Goal: Information Seeking & Learning: Learn about a topic

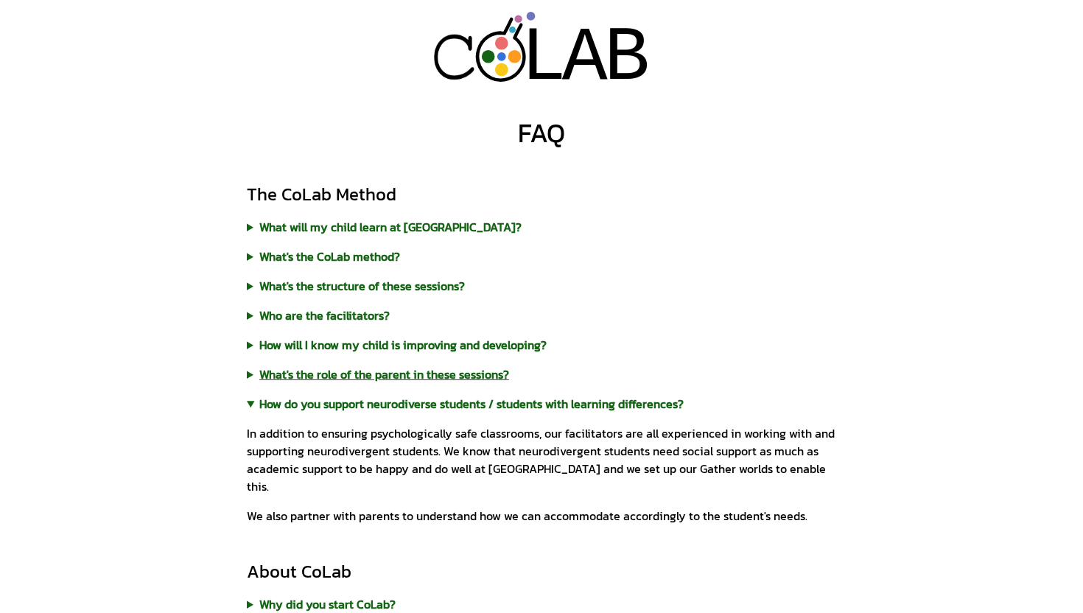
click at [432, 377] on summary "What's the role of the parent in these sessions?" at bounding box center [541, 374] width 589 height 18
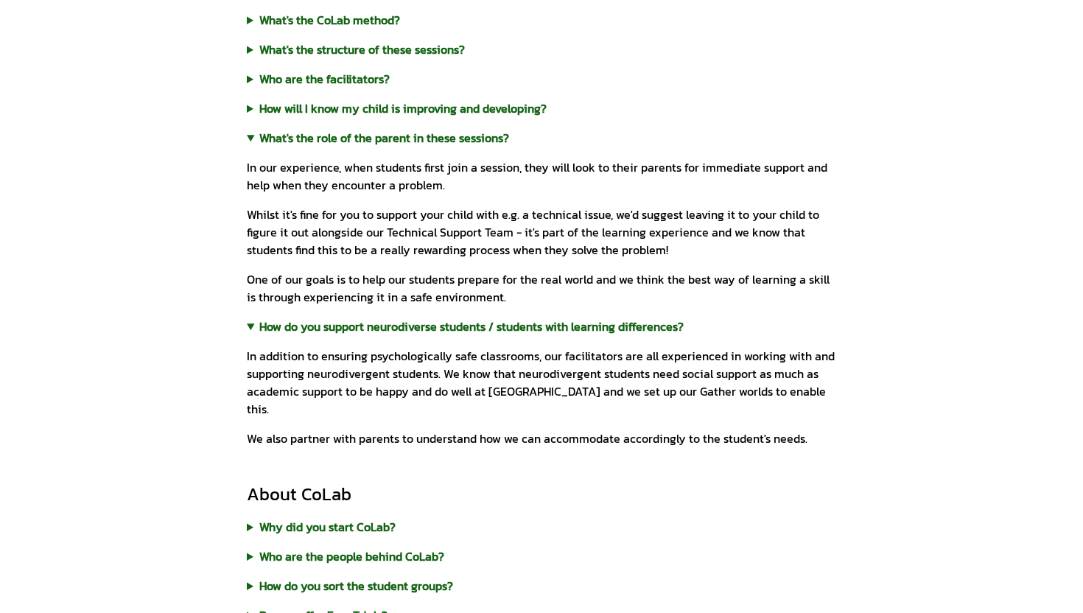
scroll to position [239, 0]
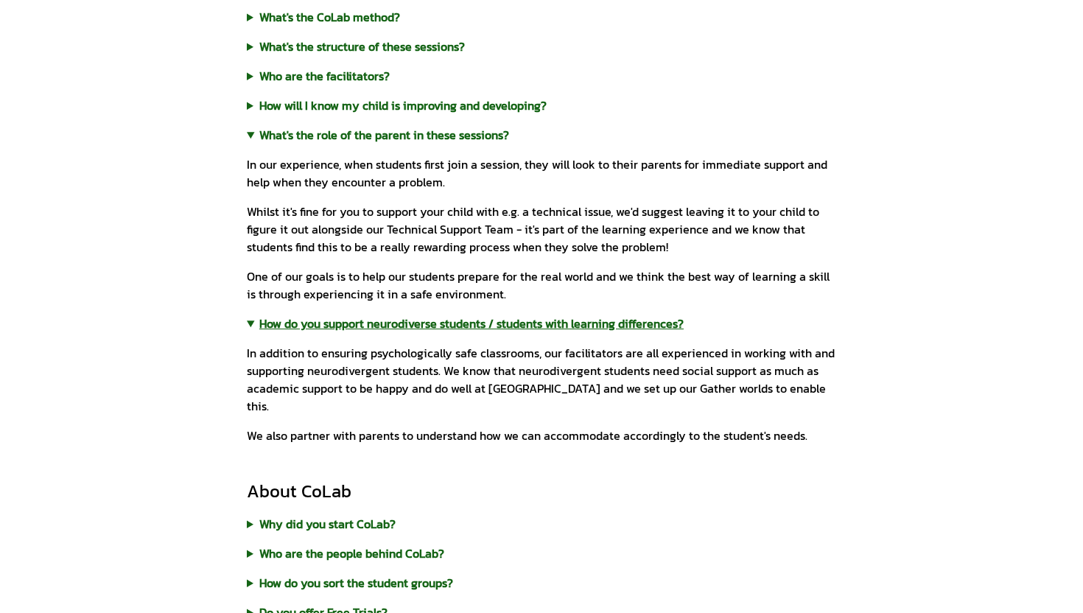
click at [384, 325] on summary "How do you support neurodiverse students / students with learning differences?" at bounding box center [541, 323] width 589 height 18
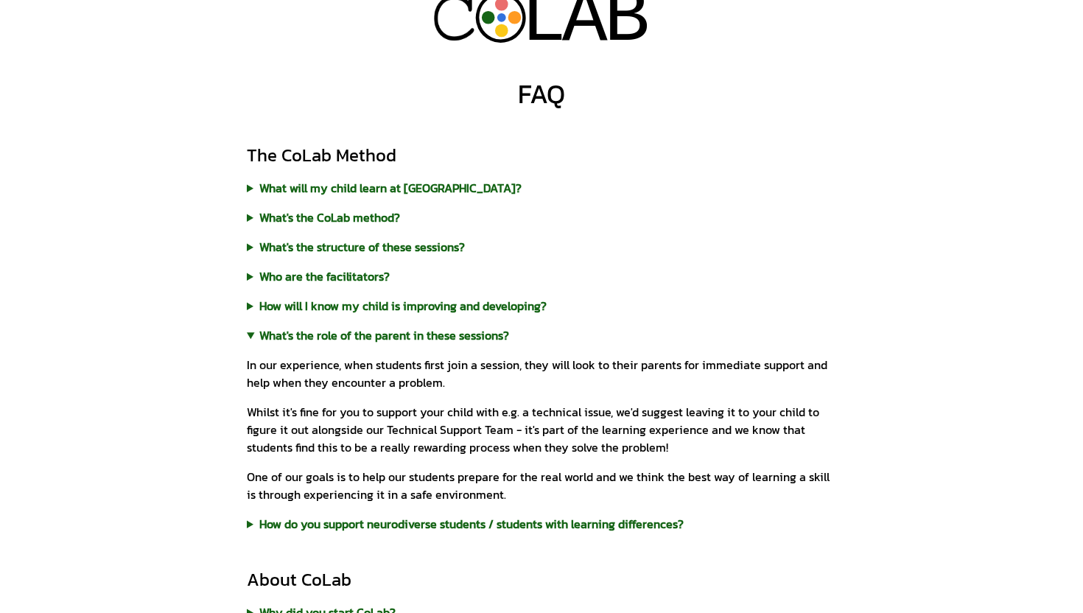
scroll to position [33, 0]
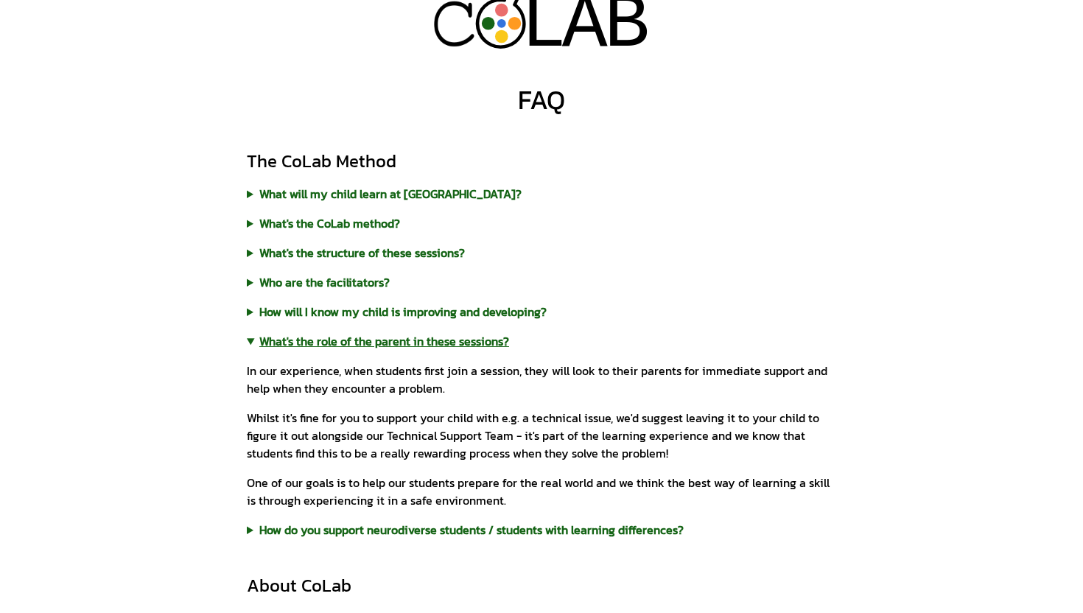
click at [393, 341] on summary "What's the role of the parent in these sessions?" at bounding box center [541, 341] width 589 height 18
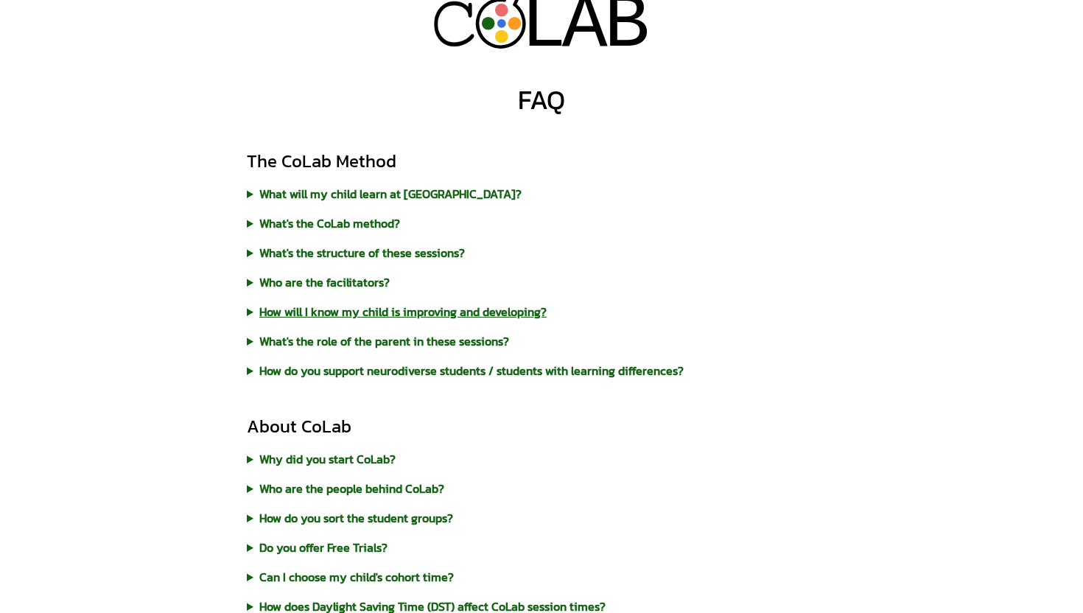
click at [373, 317] on summary "How will I know my child is improving and developing?" at bounding box center [541, 312] width 589 height 18
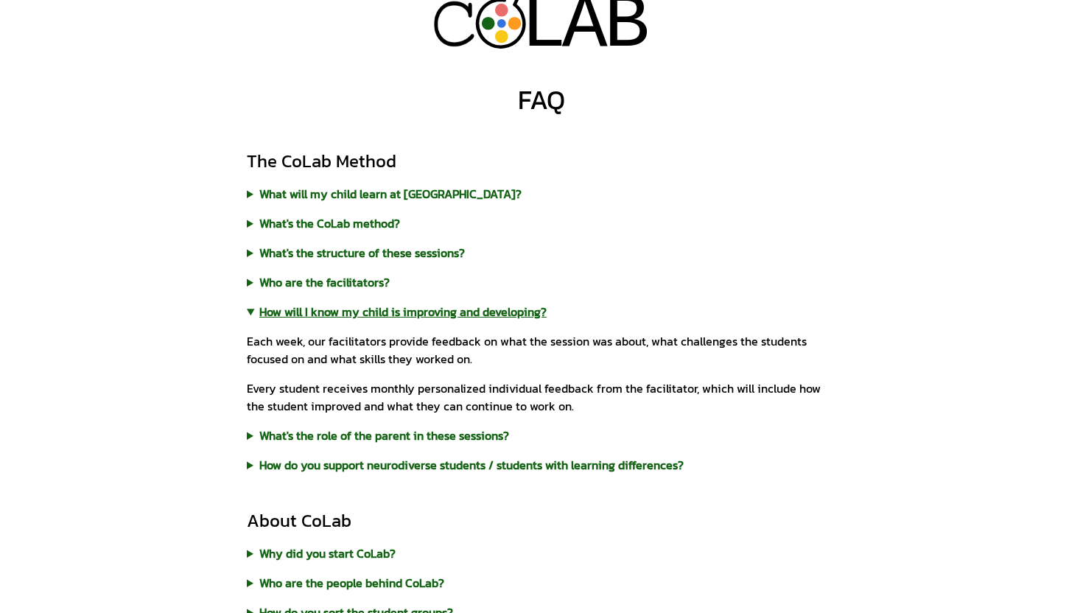
click at [373, 317] on summary "How will I know my child is improving and developing?" at bounding box center [541, 312] width 589 height 18
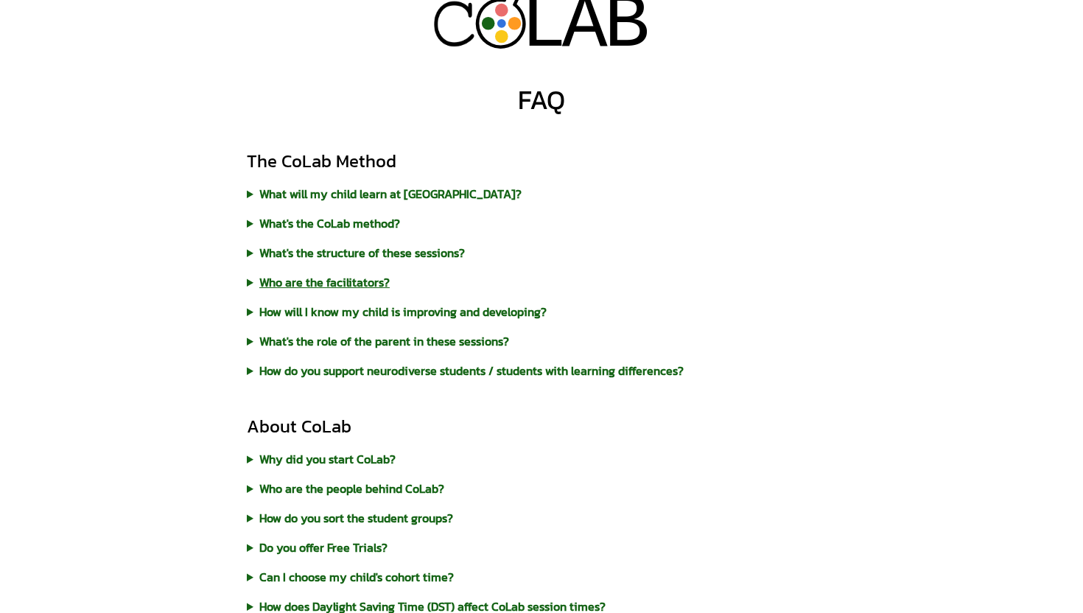
click at [347, 288] on summary "Who are the facilitators?" at bounding box center [541, 282] width 589 height 18
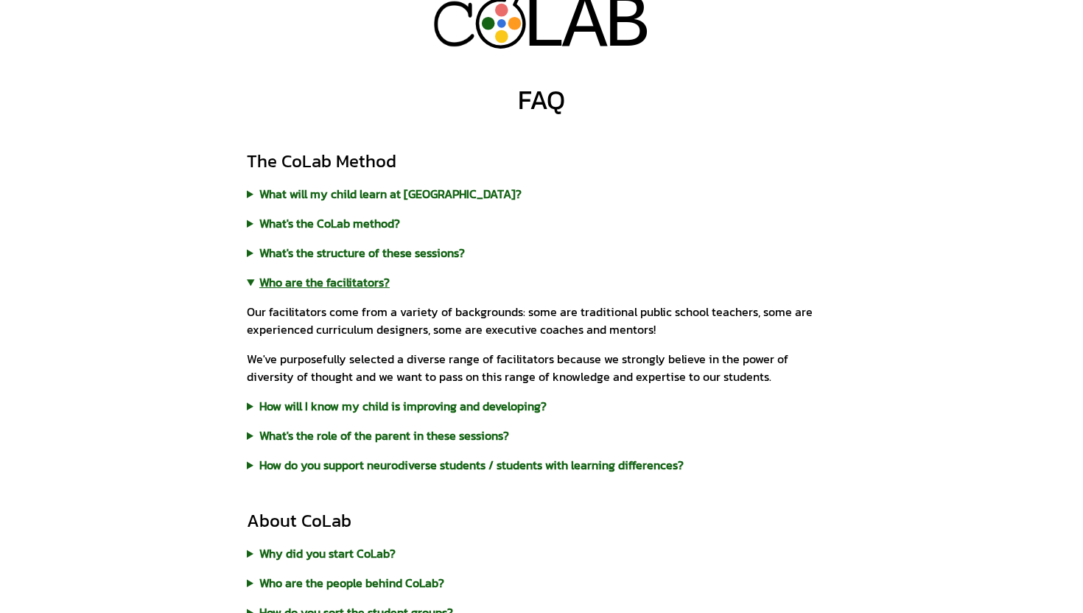
click at [347, 288] on summary "Who are the facilitators?" at bounding box center [541, 282] width 589 height 18
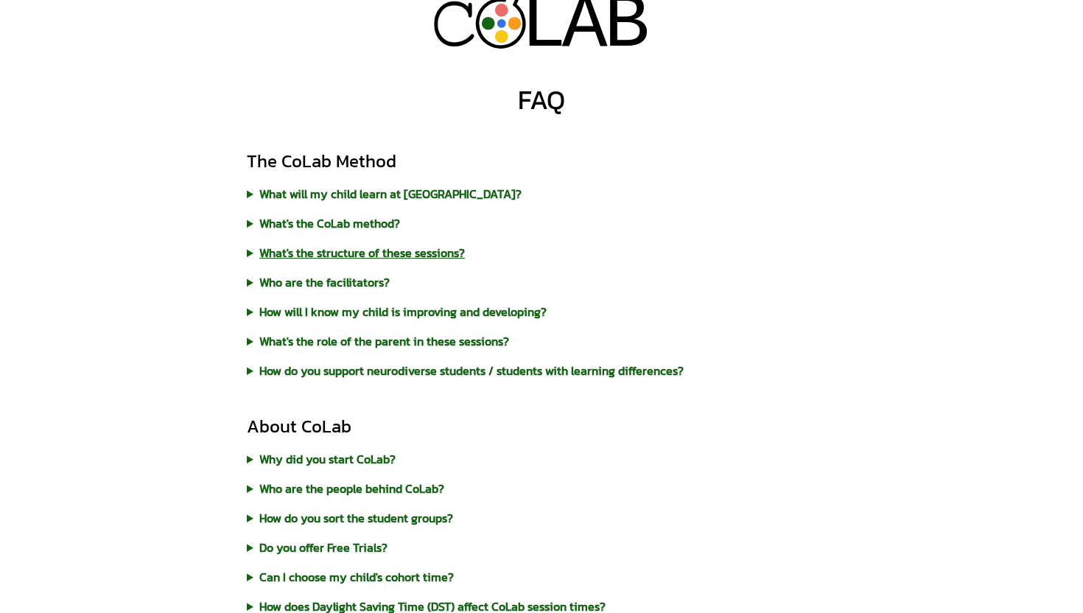
click at [342, 247] on summary "What's the structure of these sessions?" at bounding box center [541, 253] width 589 height 18
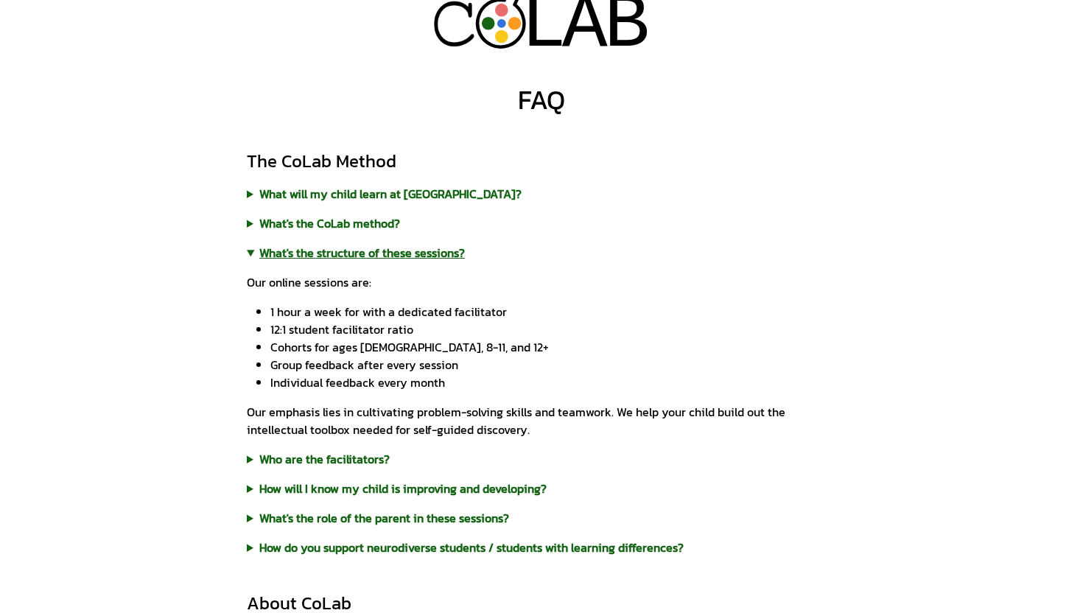
click at [342, 247] on summary "What's the structure of these sessions?" at bounding box center [541, 253] width 589 height 18
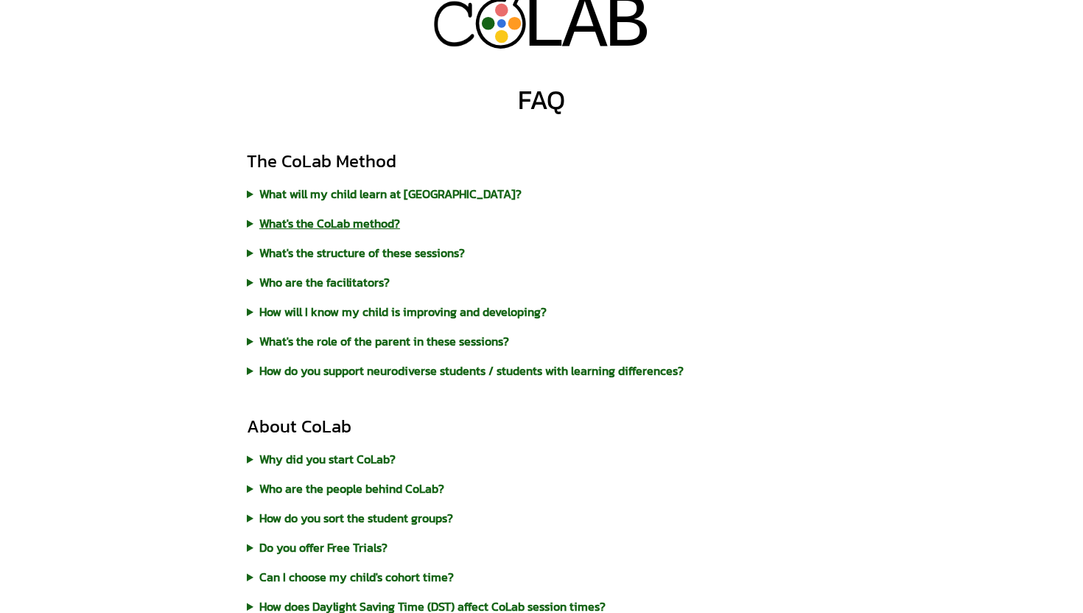
click at [337, 227] on summary "What's the CoLab method?" at bounding box center [541, 223] width 589 height 18
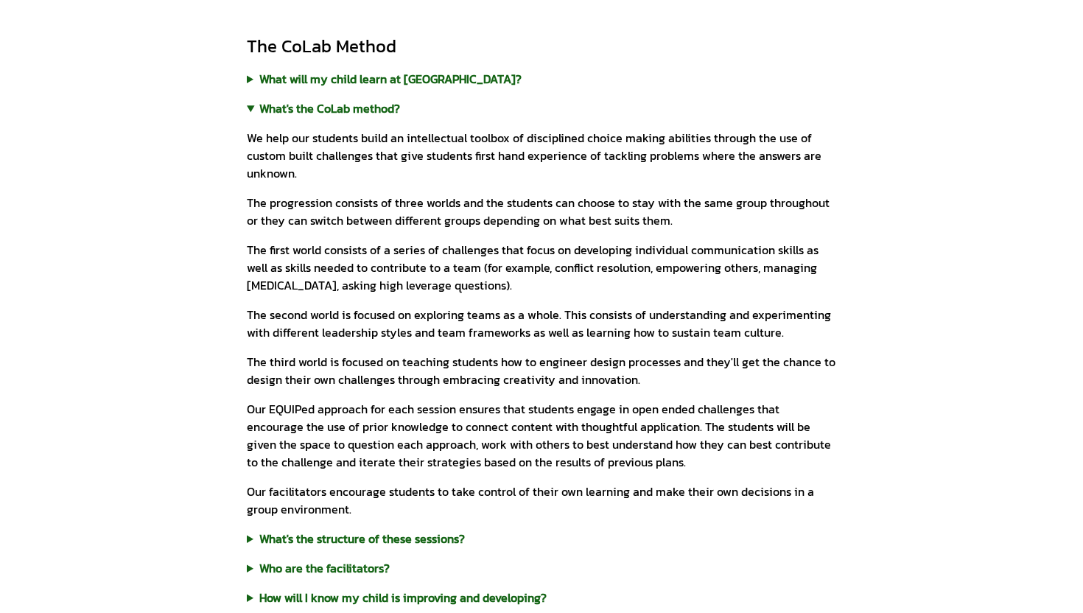
scroll to position [0, 0]
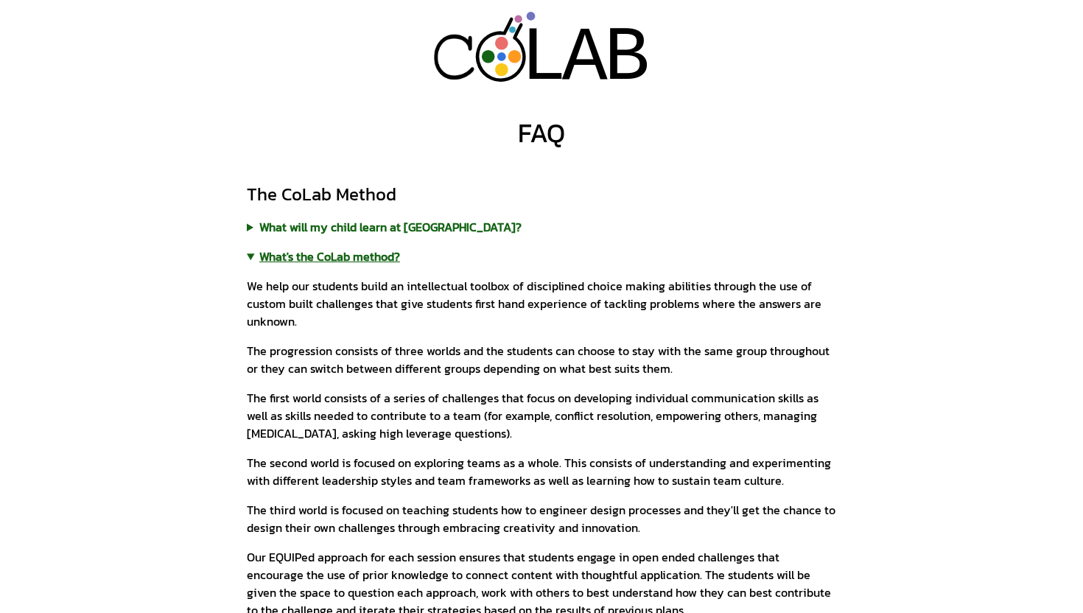
click at [341, 263] on summary "What's the CoLab method?" at bounding box center [541, 256] width 589 height 18
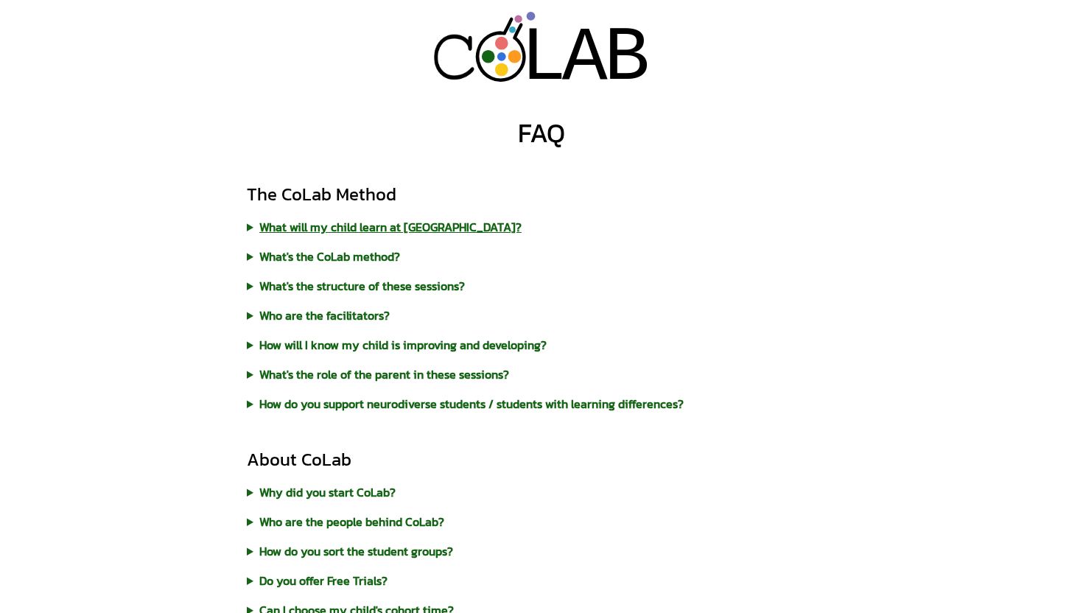
click at [344, 224] on summary "What will my child learn at [GEOGRAPHIC_DATA]?" at bounding box center [541, 227] width 589 height 18
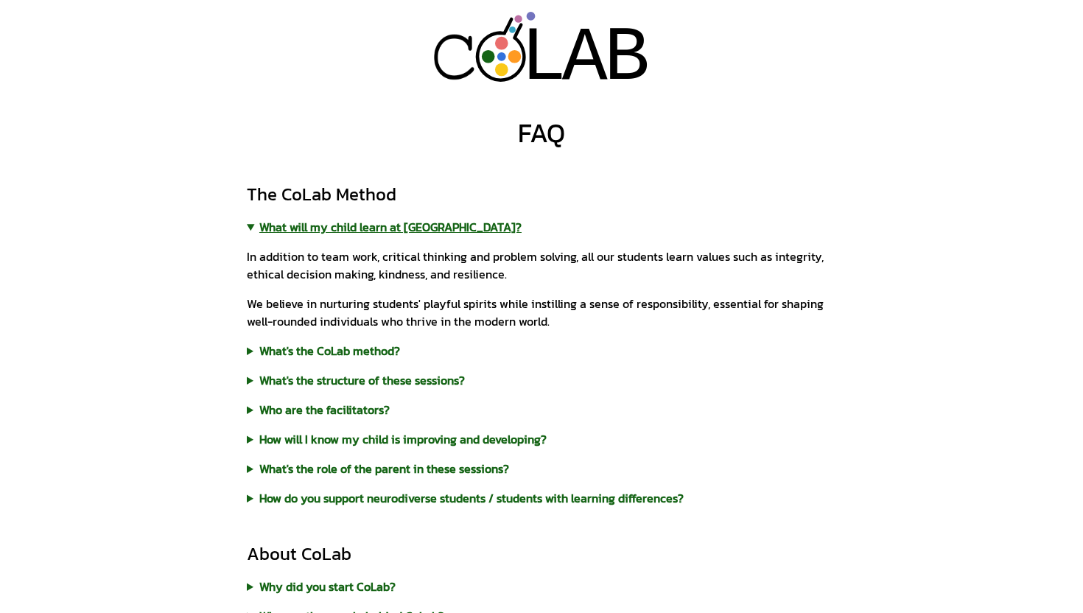
click at [348, 230] on summary "What will my child learn at [GEOGRAPHIC_DATA]?" at bounding box center [541, 227] width 589 height 18
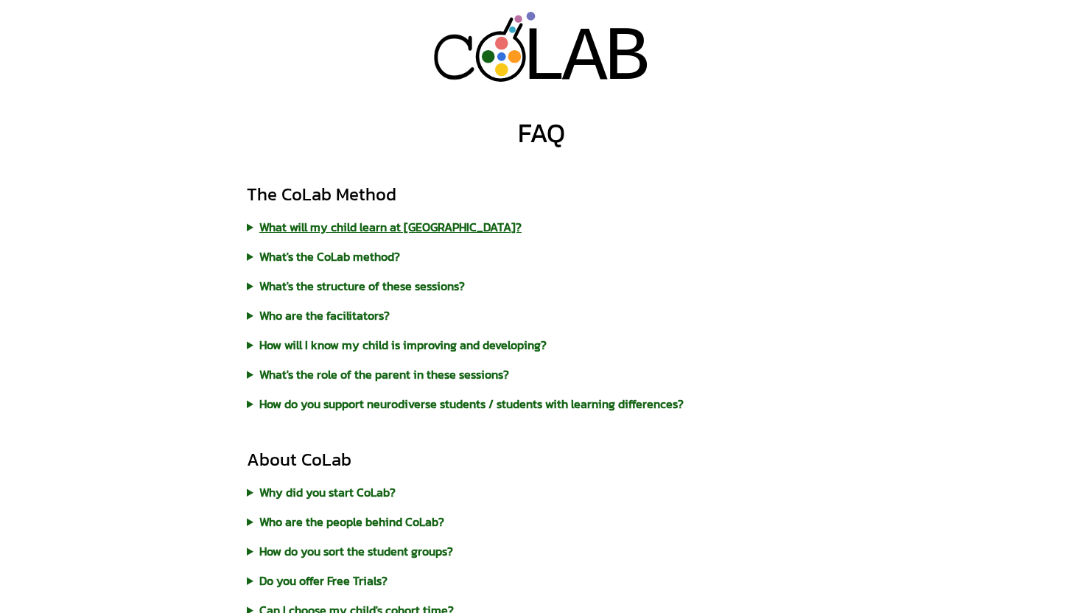
click at [348, 230] on summary "What will my child learn at [GEOGRAPHIC_DATA]?" at bounding box center [541, 227] width 589 height 18
